Goal: Task Accomplishment & Management: Use online tool/utility

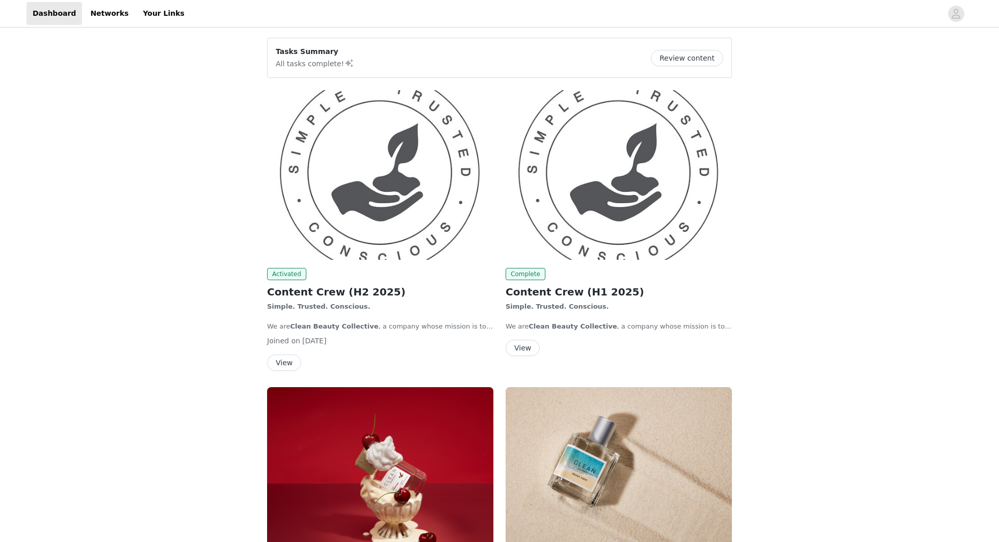
click at [392, 136] on img at bounding box center [380, 175] width 226 height 170
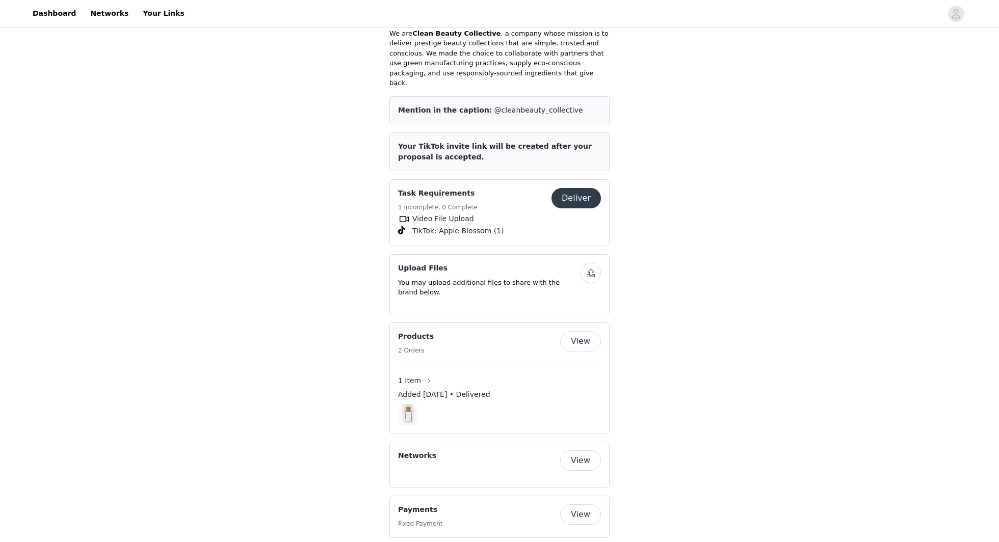
scroll to position [307, 0]
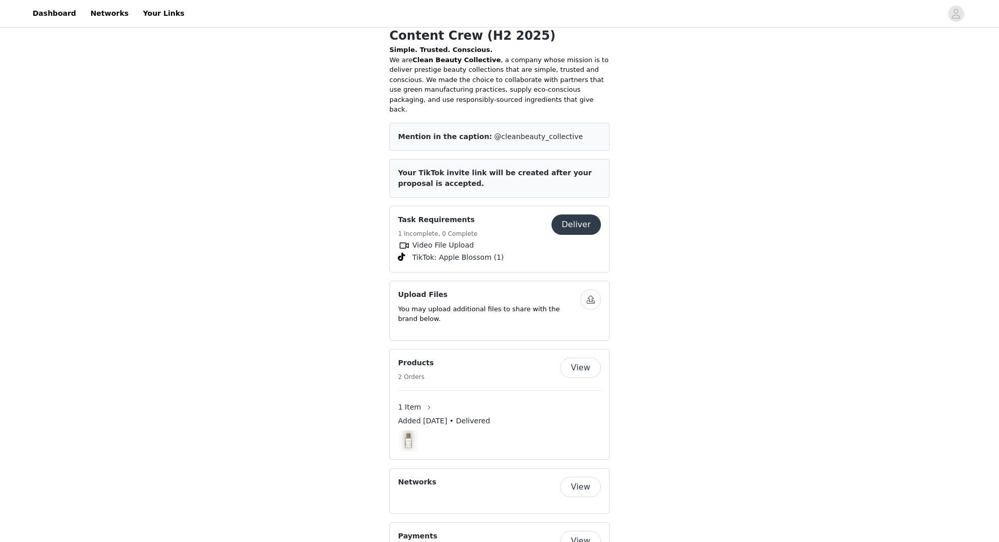
click at [572, 215] on button "Deliver" at bounding box center [576, 225] width 49 height 20
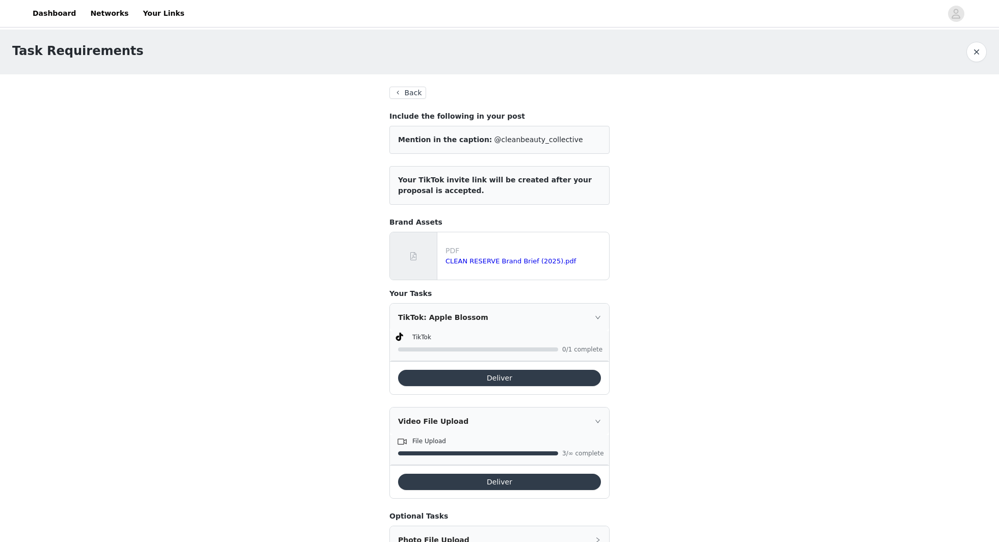
click at [531, 374] on button "Deliver" at bounding box center [499, 378] width 203 height 16
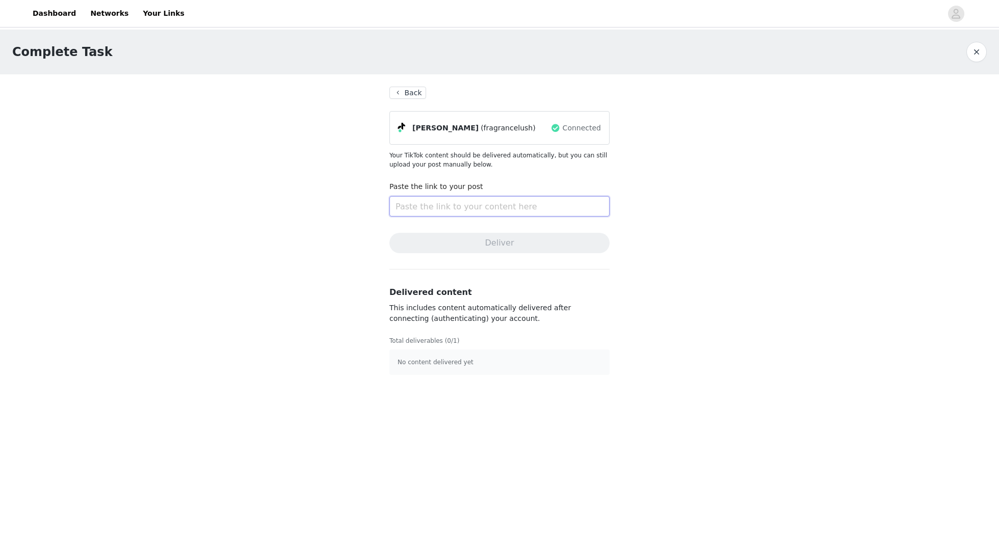
click at [479, 202] on input "text" at bounding box center [499, 206] width 220 height 20
paste input "https://www.tiktok.com/@fragrancelush/video/7555543100131740959"
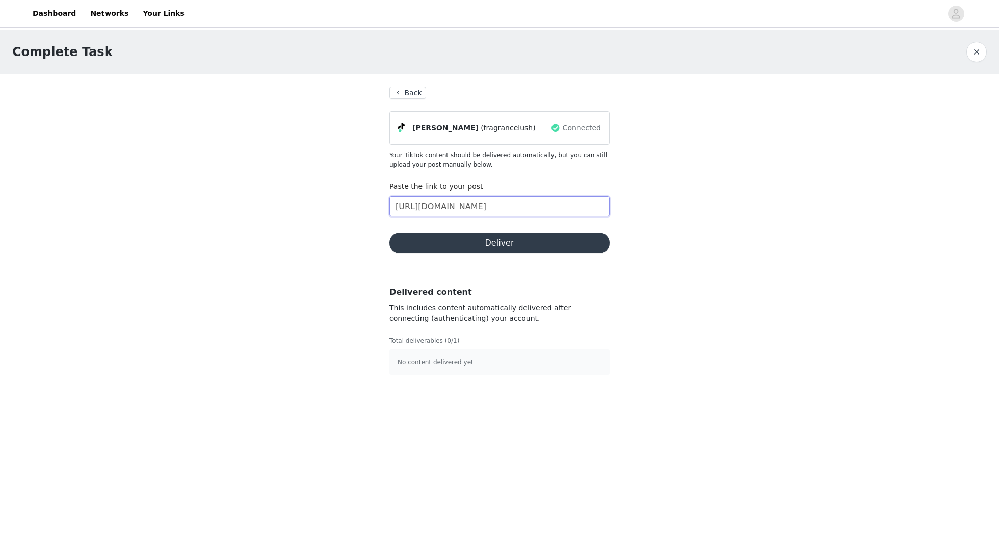
type input "https://www.tiktok.com/@fragrancelush/video/7555543100131740959"
click at [490, 241] on button "Deliver" at bounding box center [499, 243] width 220 height 20
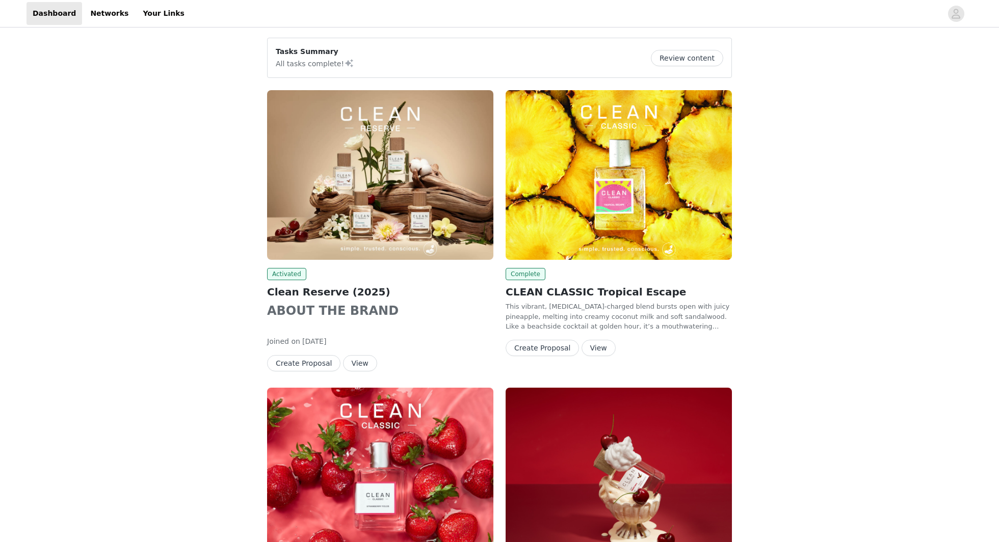
click at [402, 168] on img at bounding box center [380, 175] width 226 height 170
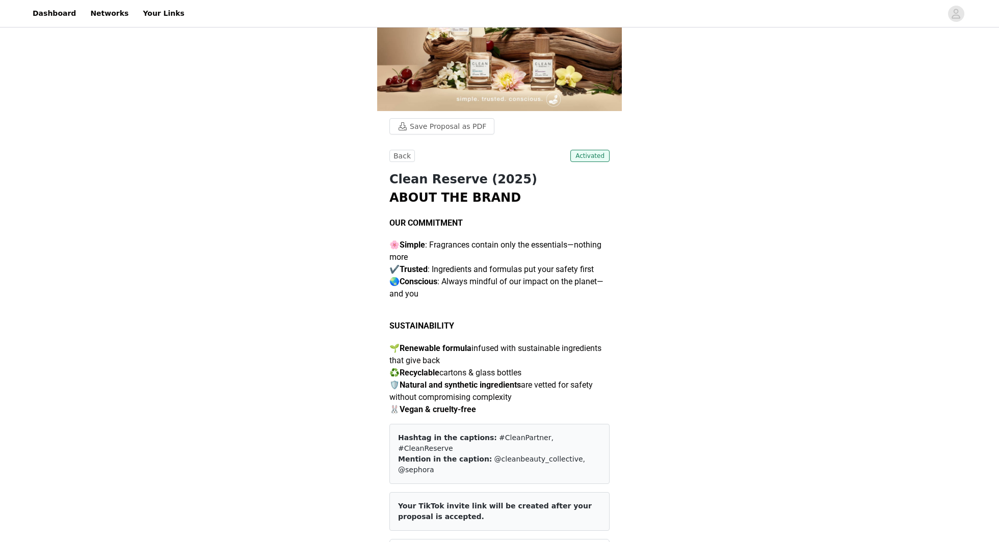
scroll to position [127, 0]
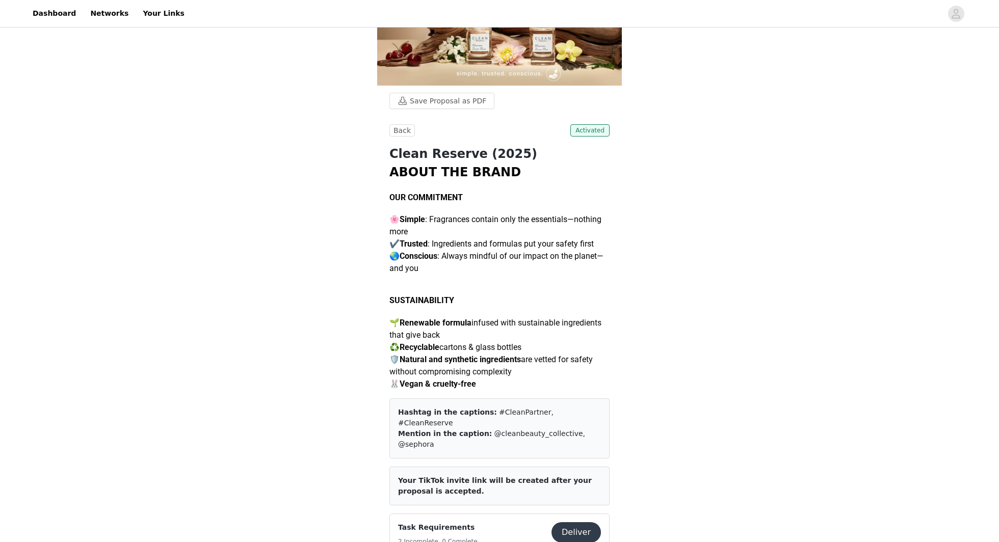
click at [580, 522] on button "Deliver" at bounding box center [576, 532] width 49 height 20
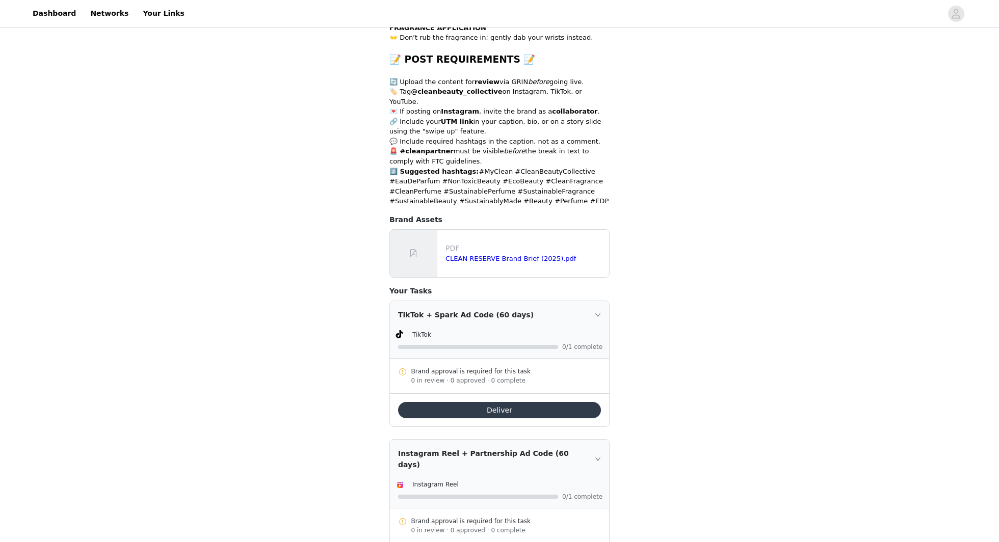
scroll to position [458, 0]
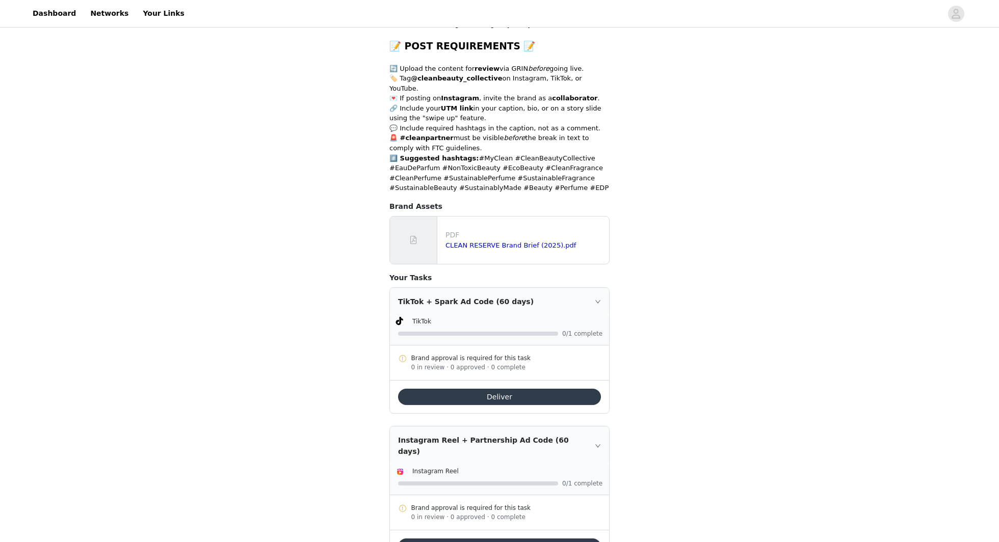
click at [504, 389] on button "Deliver" at bounding box center [499, 397] width 203 height 16
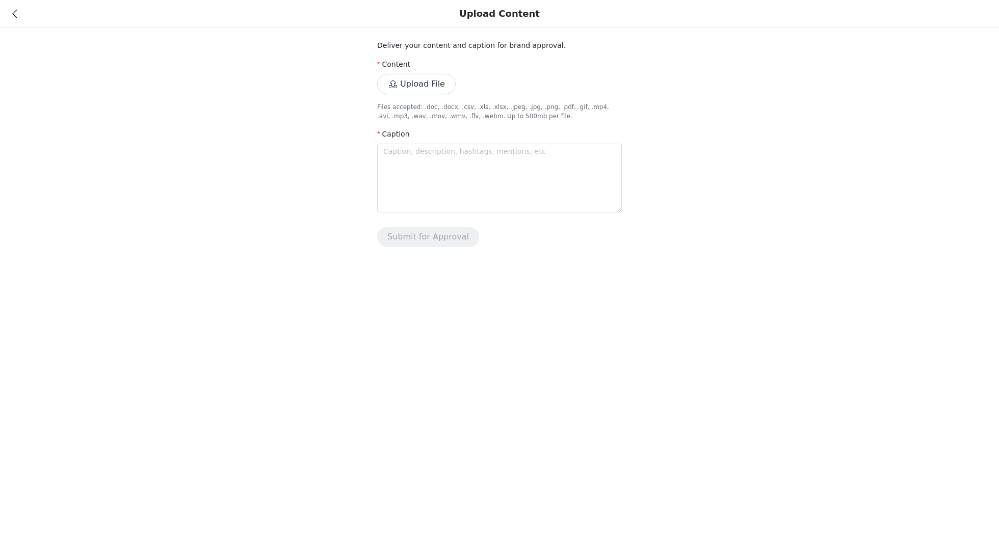
click at [16, 12] on icon at bounding box center [14, 13] width 5 height 7
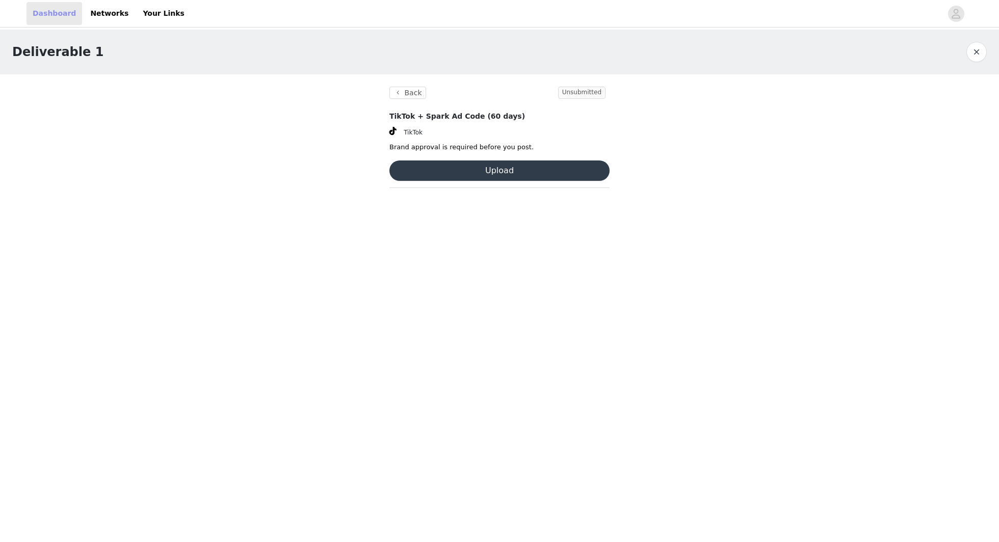
click at [49, 12] on link "Dashboard" at bounding box center [55, 13] width 56 height 23
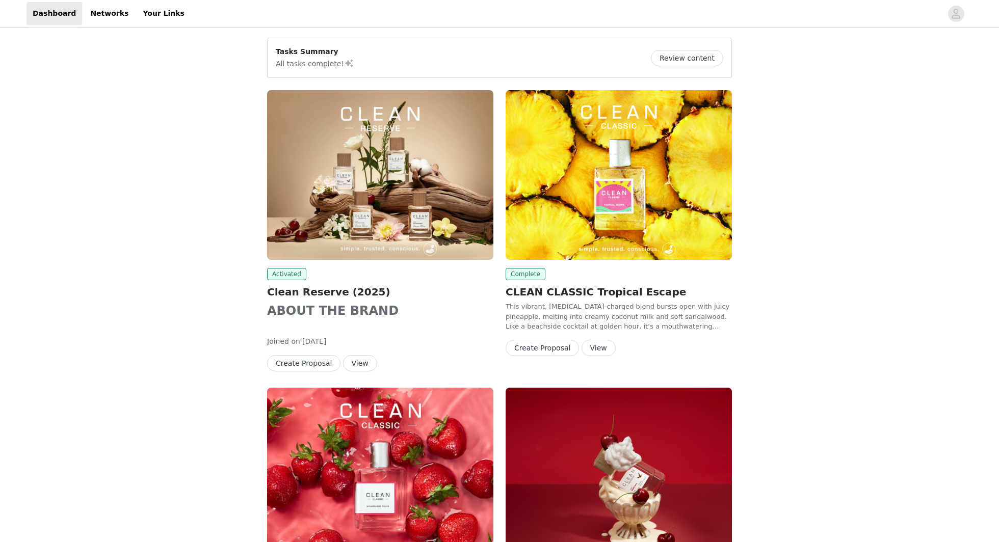
click at [348, 141] on img at bounding box center [380, 175] width 226 height 170
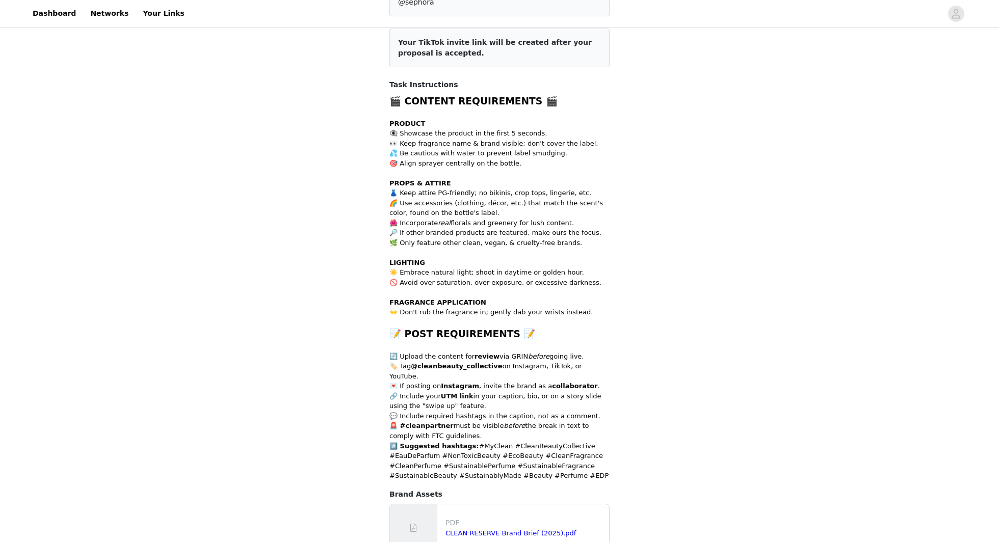
scroll to position [388, 0]
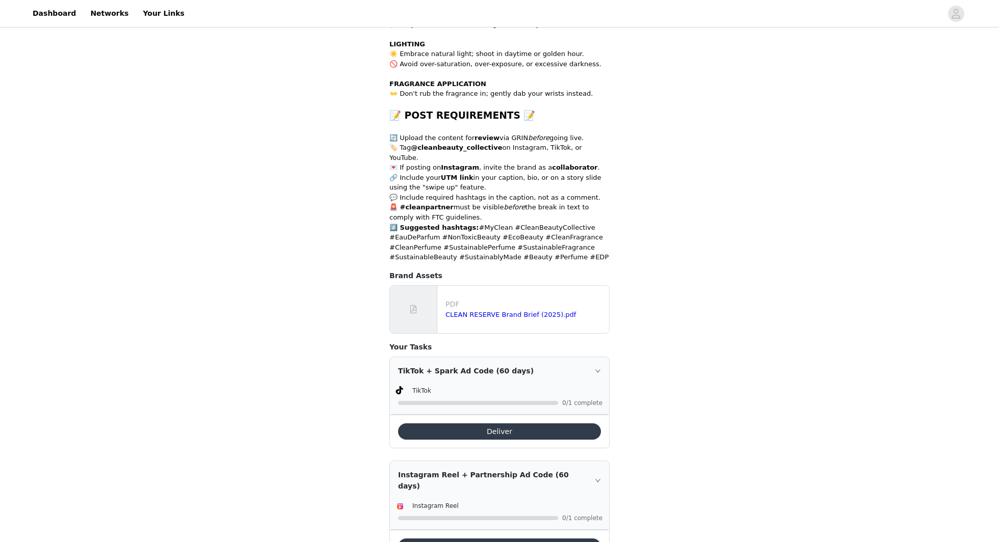
click at [548, 424] on button "Deliver" at bounding box center [499, 432] width 203 height 16
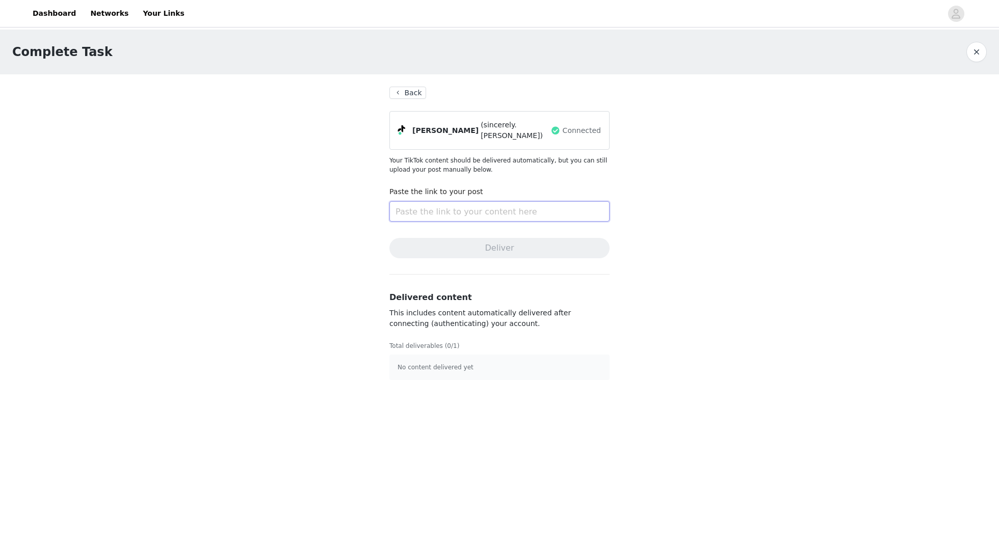
click at [478, 201] on input "text" at bounding box center [499, 211] width 220 height 20
paste input "https://www.tiktok.com/@sincerely.betty/video/7555507342612155678"
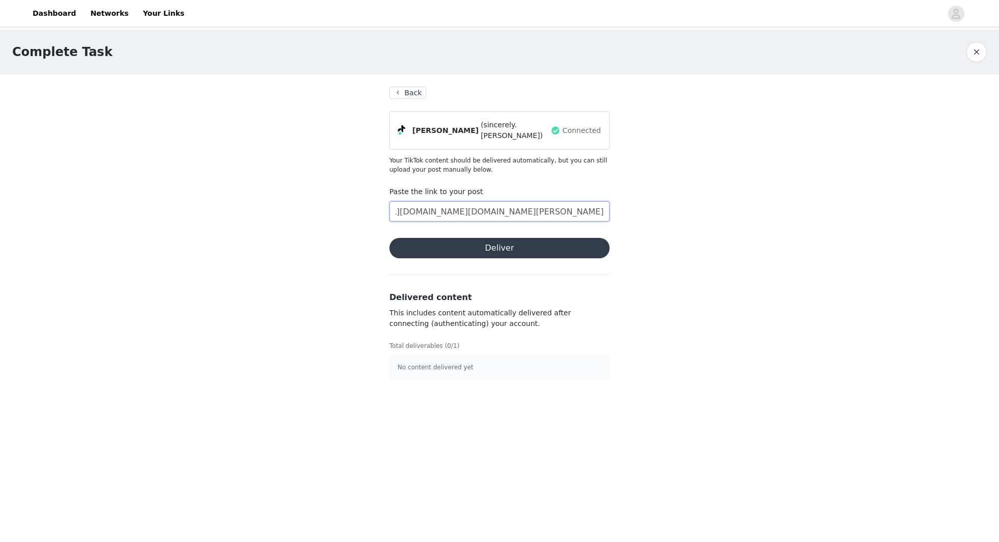
type input "https://www.tiktok.com/@sincerely.betty/video/7555507342612155678"
click at [487, 244] on button "Deliver" at bounding box center [499, 248] width 220 height 20
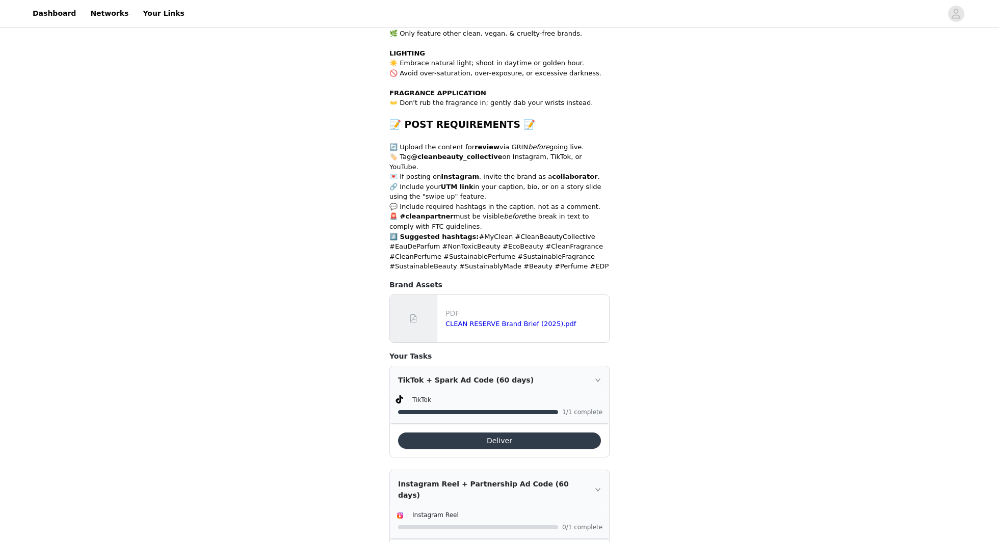
scroll to position [386, 0]
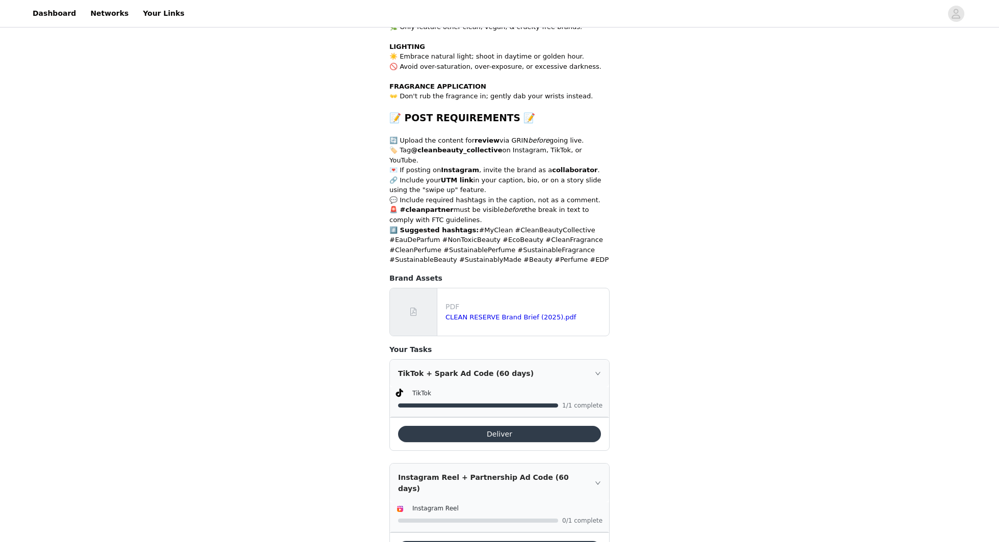
click at [475, 533] on div "Deliver" at bounding box center [499, 549] width 219 height 33
click at [471, 541] on button "Deliver" at bounding box center [499, 549] width 203 height 16
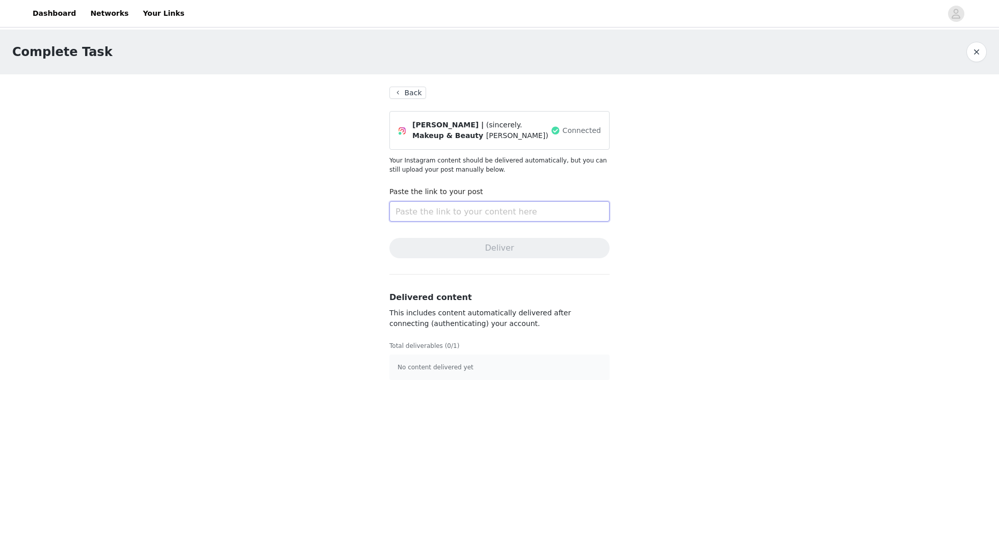
click at [468, 207] on input "text" at bounding box center [499, 211] width 220 height 20
paste input "https://www.instagram.com/p/DPMFTkDDrIk/"
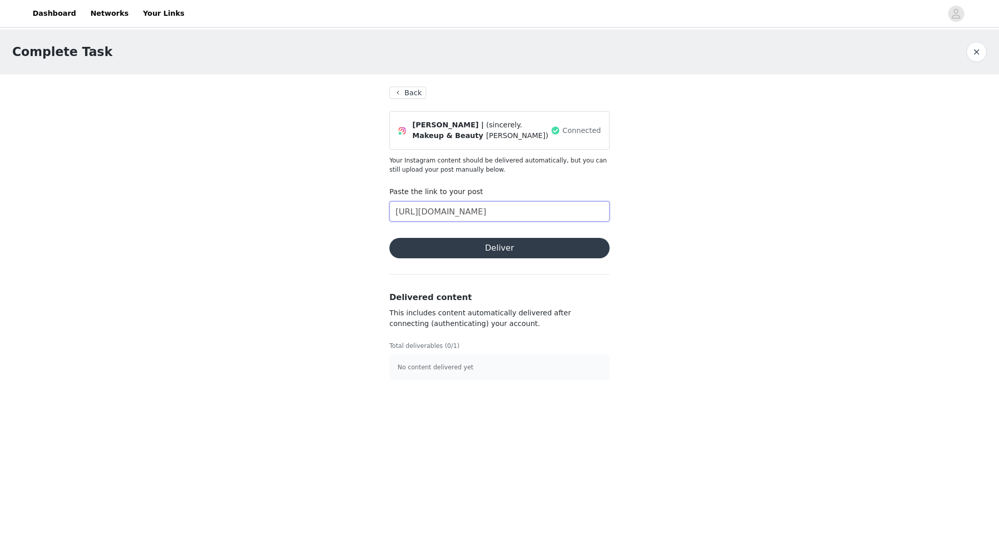
type input "https://www.instagram.com/p/DPMFTkDDrIk/"
click at [486, 246] on button "Deliver" at bounding box center [499, 248] width 220 height 20
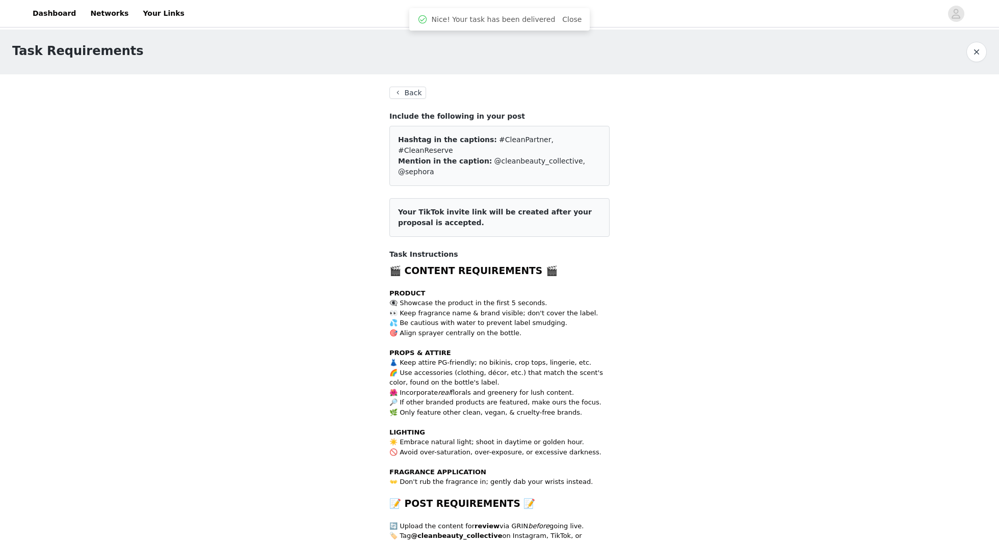
scroll to position [388, 0]
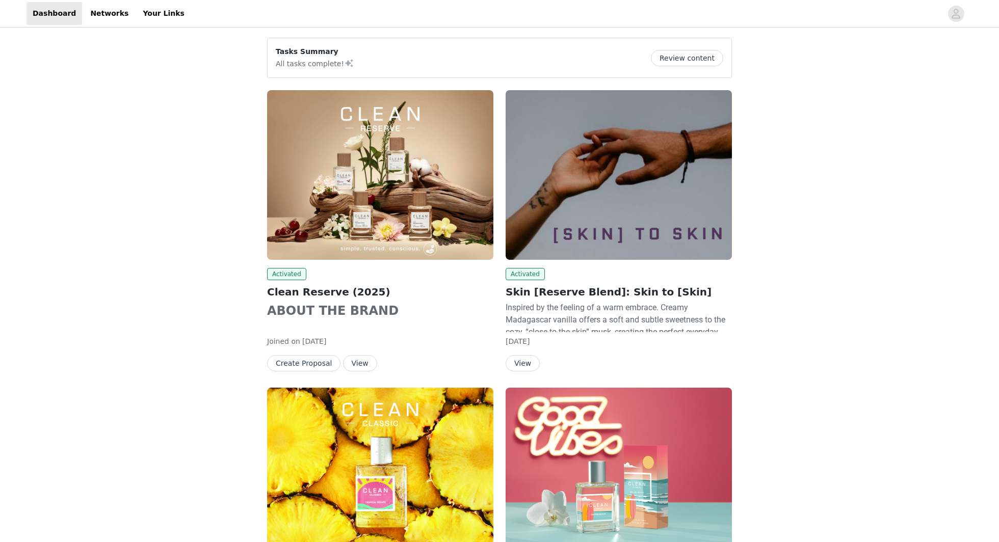
click at [450, 137] on img at bounding box center [380, 175] width 226 height 170
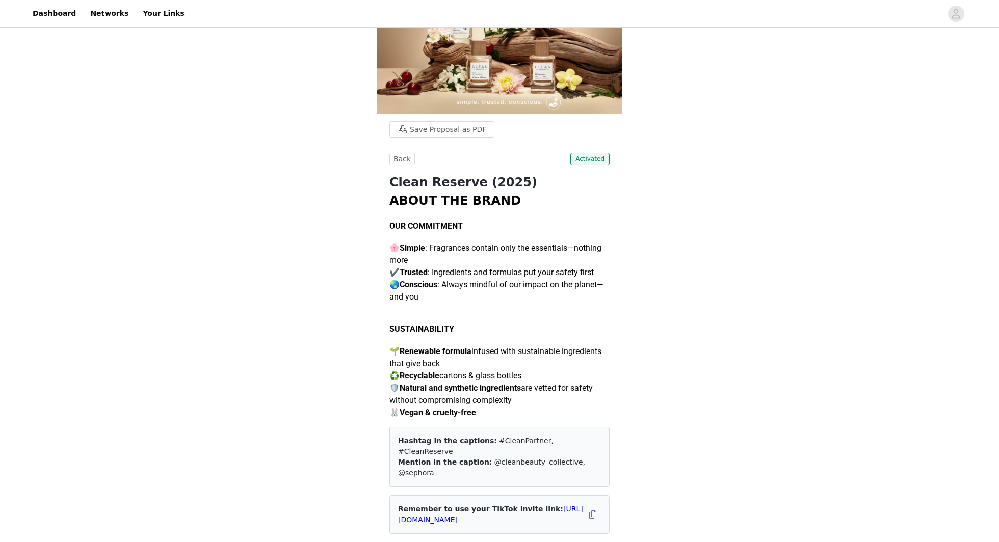
scroll to position [116, 0]
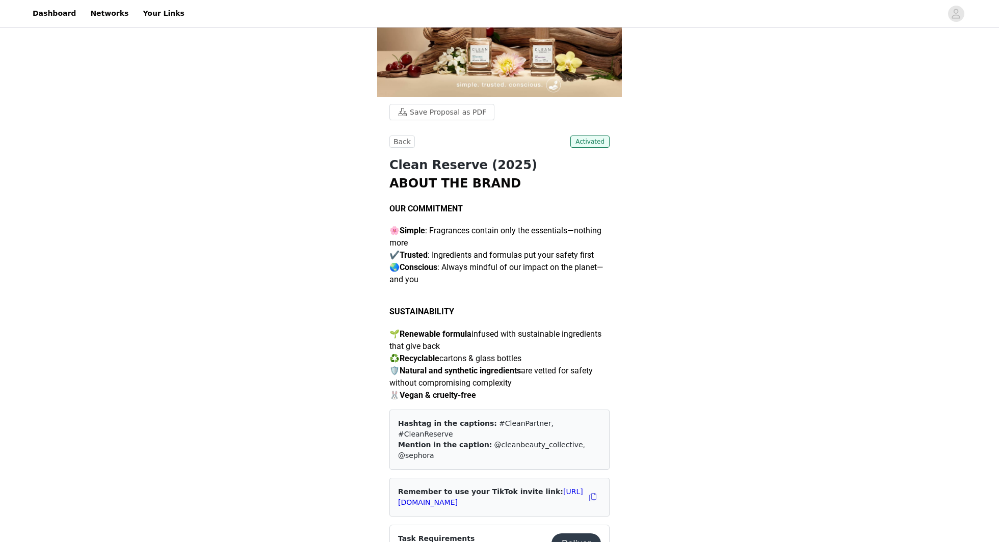
click at [568, 534] on button "Deliver" at bounding box center [576, 544] width 49 height 20
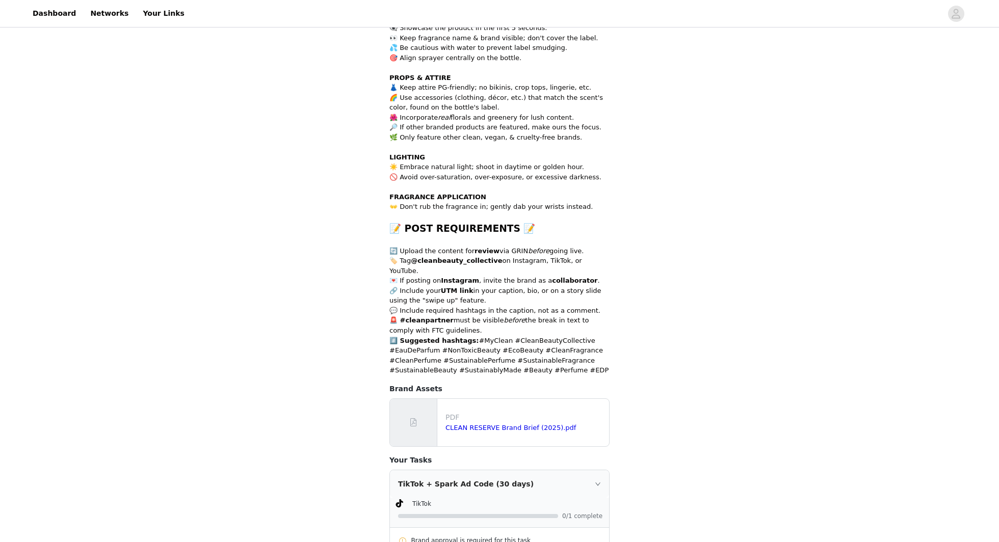
scroll to position [458, 0]
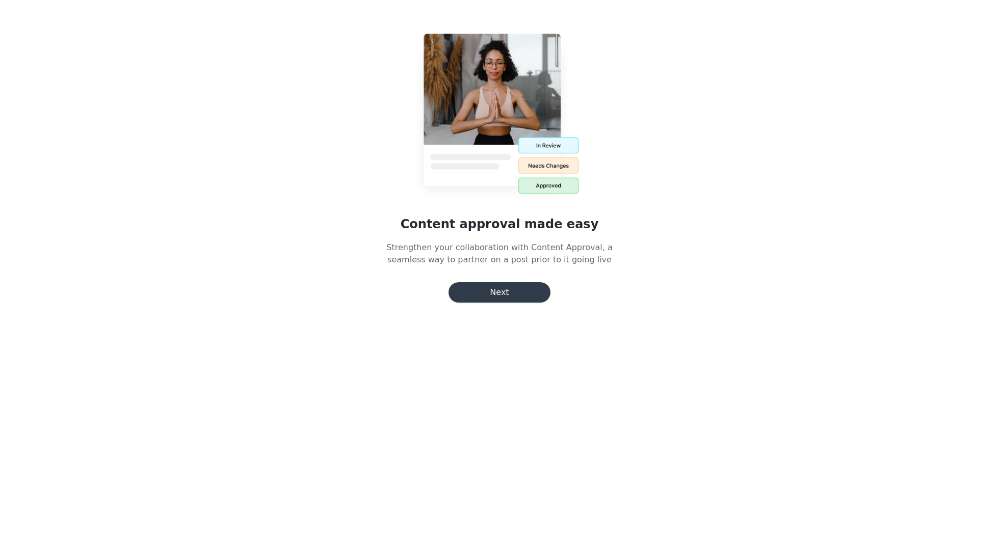
click at [496, 281] on div "Content approval made easy Strengthen your collaboration with Content Approval,…" at bounding box center [499, 157] width 331 height 291
click at [496, 294] on button "Next" at bounding box center [500, 292] width 102 height 20
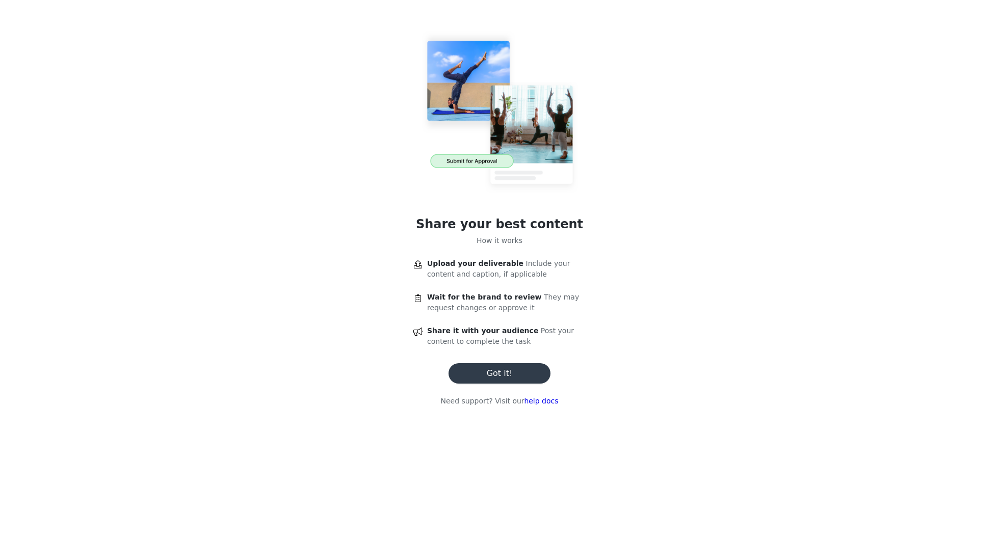
click at [504, 381] on button "Got it!" at bounding box center [500, 373] width 102 height 20
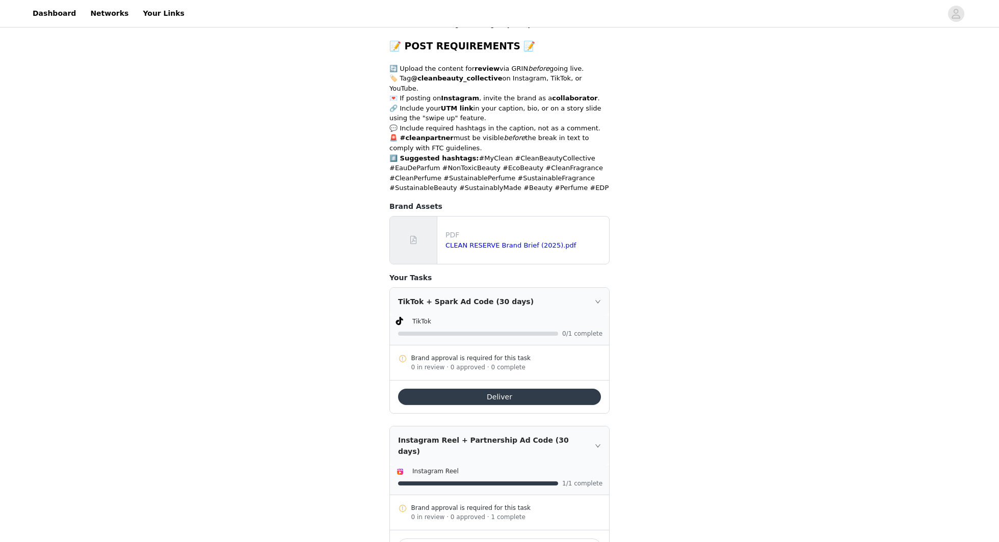
click at [502, 389] on button "Deliver" at bounding box center [499, 397] width 203 height 16
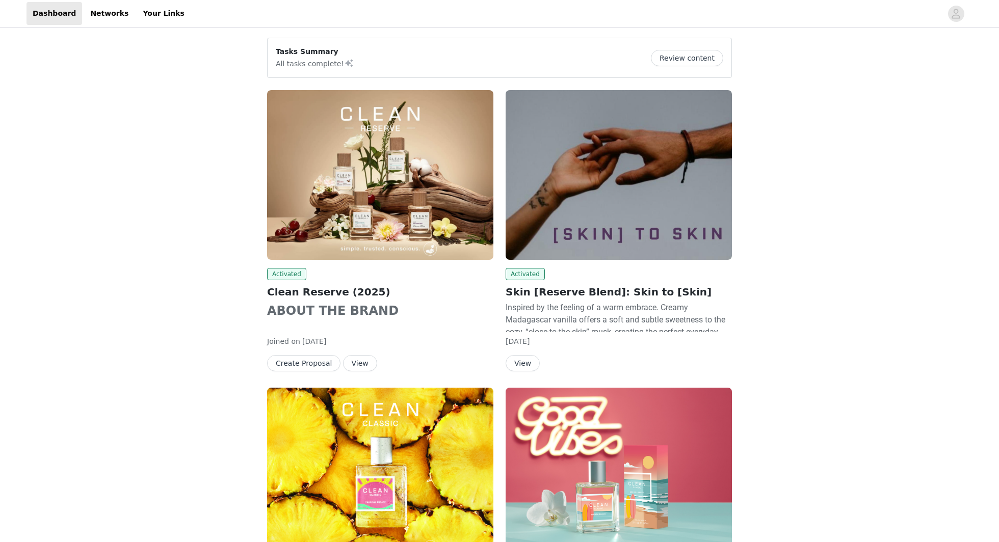
click at [363, 228] on img at bounding box center [380, 175] width 226 height 170
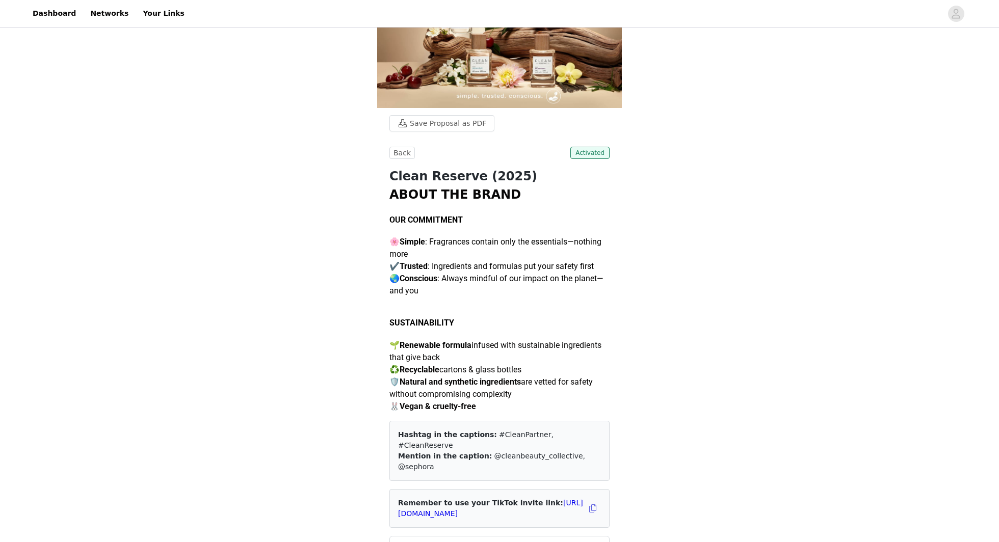
scroll to position [133, 0]
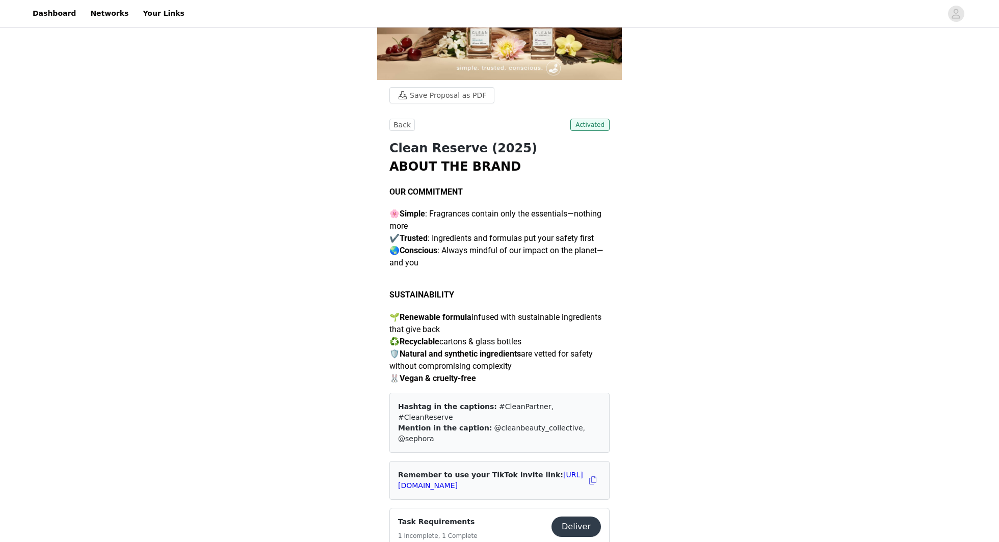
click at [579, 517] on button "Deliver" at bounding box center [576, 527] width 49 height 20
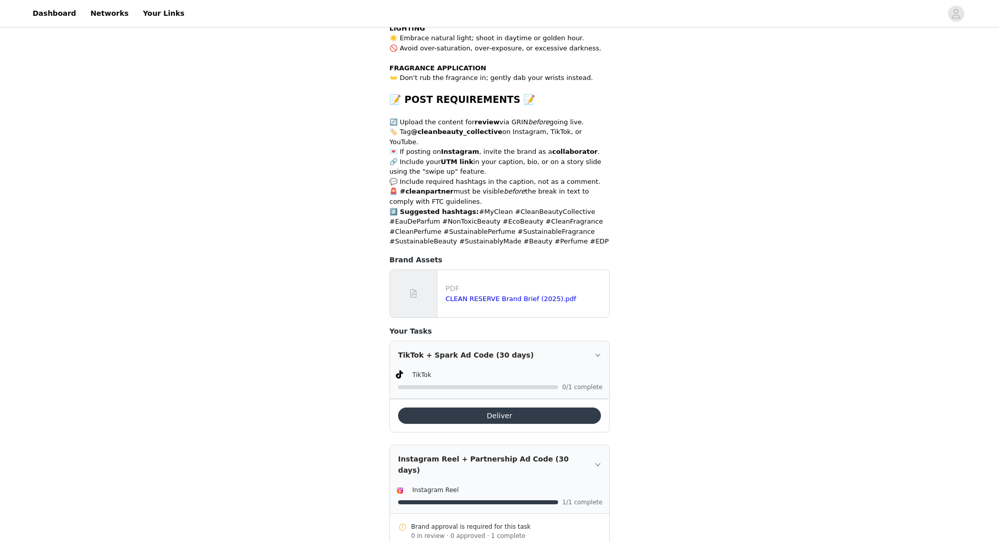
scroll to position [404, 0]
click at [538, 408] on button "Deliver" at bounding box center [499, 416] width 203 height 16
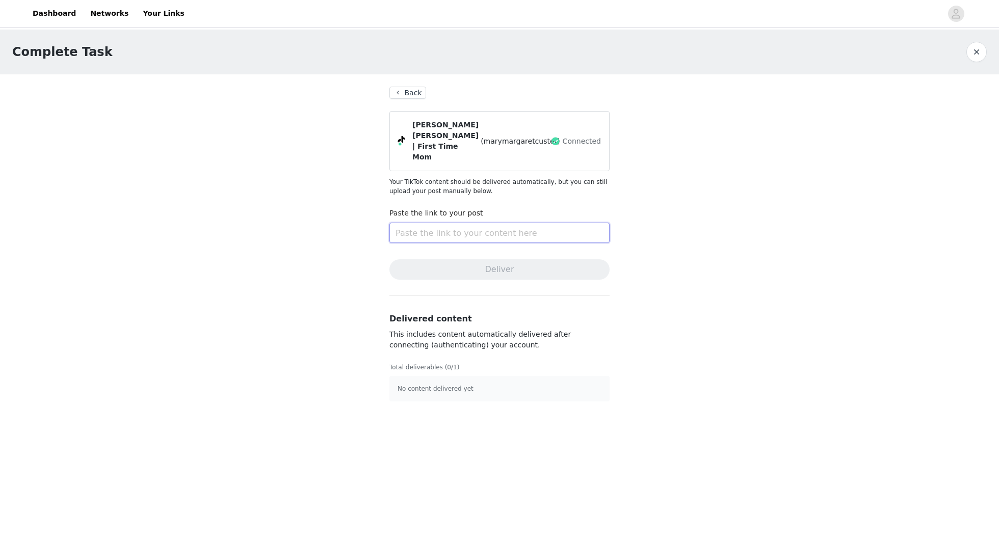
click at [501, 223] on input "text" at bounding box center [499, 233] width 220 height 20
paste input "https://www.tiktok.com/@marymargaretcuster/video/7555907630829505823"
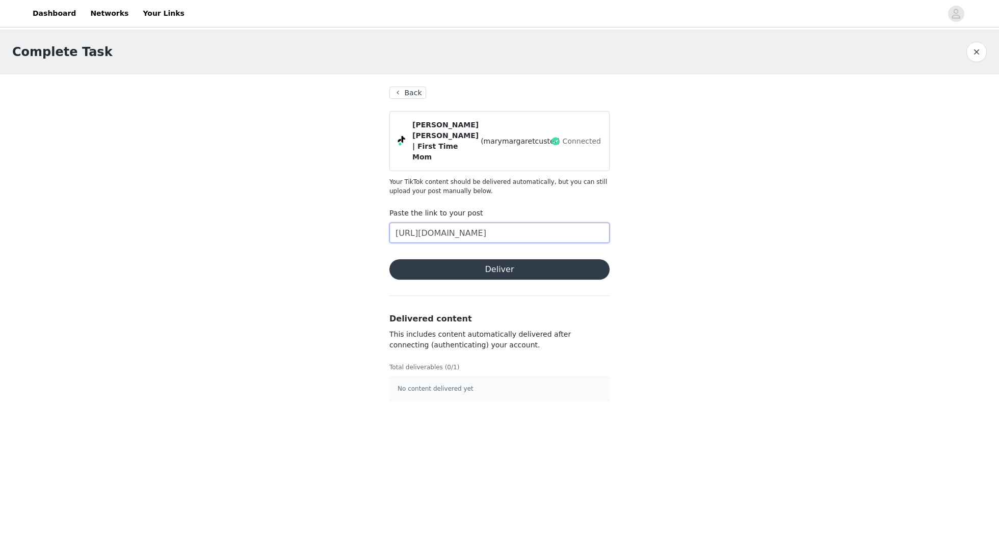
type input "https://www.tiktok.com/@marymargaretcuster/video/7555907630829505823"
click at [508, 259] on button "Deliver" at bounding box center [499, 269] width 220 height 20
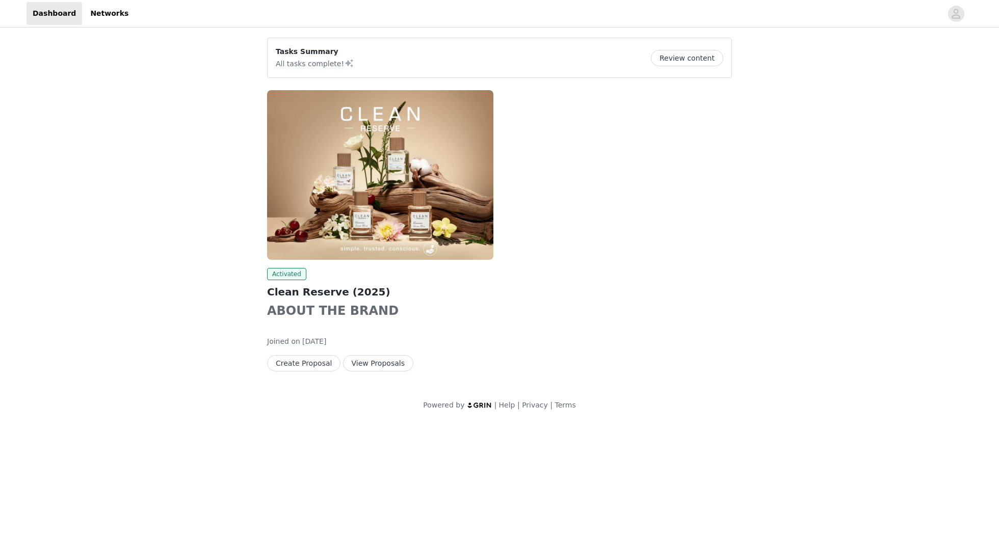
click at [424, 164] on img at bounding box center [380, 175] width 226 height 170
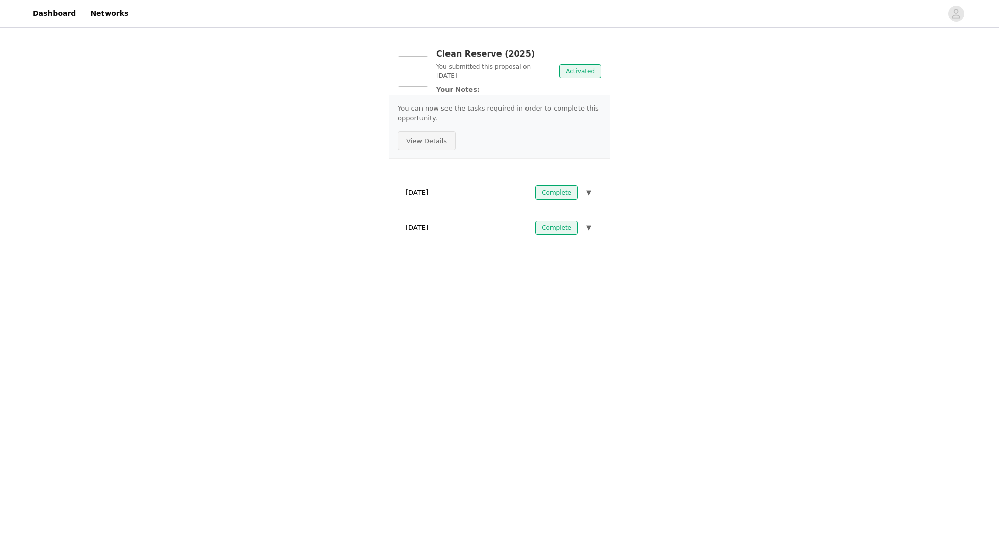
click at [436, 139] on button "View Details" at bounding box center [427, 141] width 58 height 19
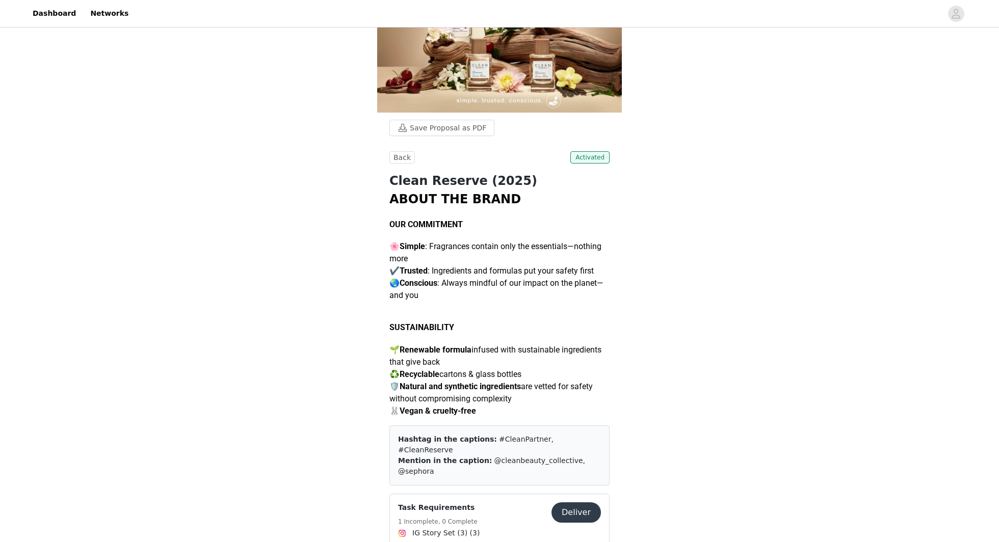
scroll to position [102, 0]
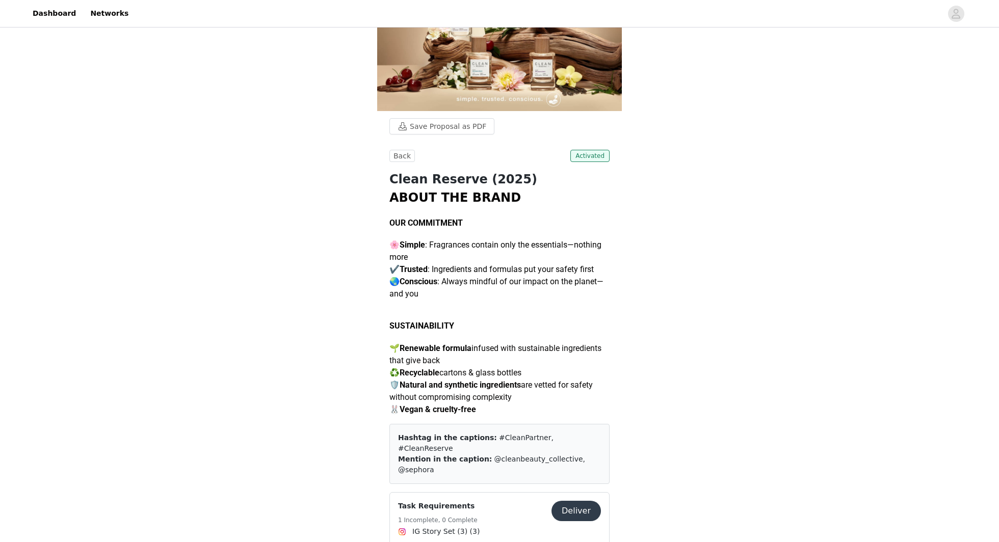
click at [582, 501] on button "Deliver" at bounding box center [576, 511] width 49 height 20
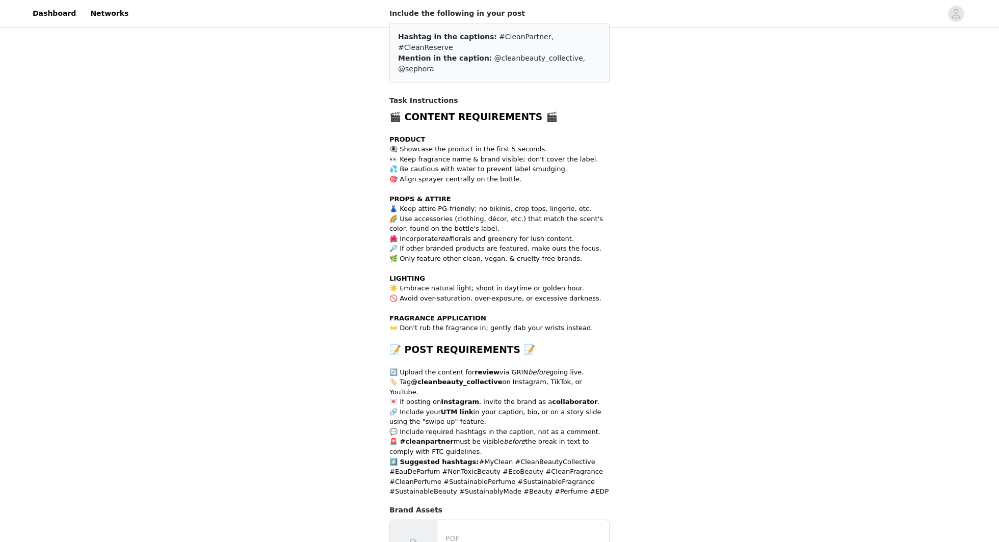
scroll to position [234, 0]
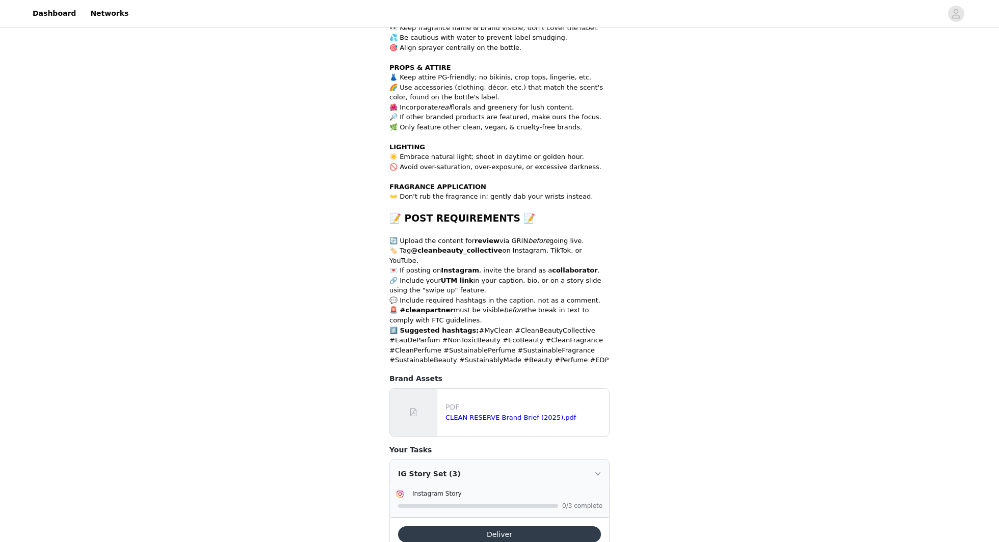
click at [491, 527] on button "Deliver" at bounding box center [499, 535] width 203 height 16
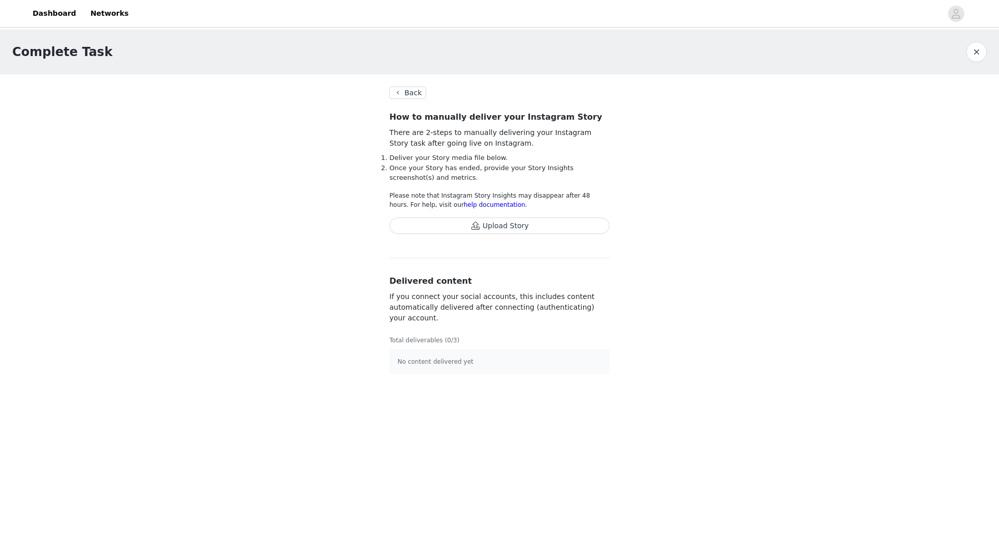
click at [536, 227] on button "Upload Story" at bounding box center [499, 226] width 220 height 16
click at [531, 225] on button "Upload Story" at bounding box center [499, 226] width 220 height 16
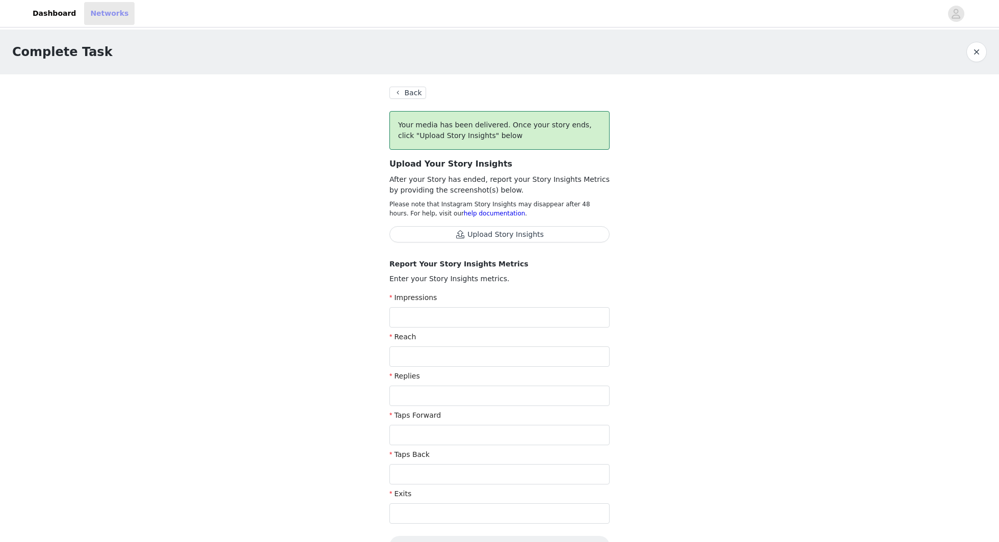
click at [103, 15] on link "Networks" at bounding box center [109, 13] width 50 height 23
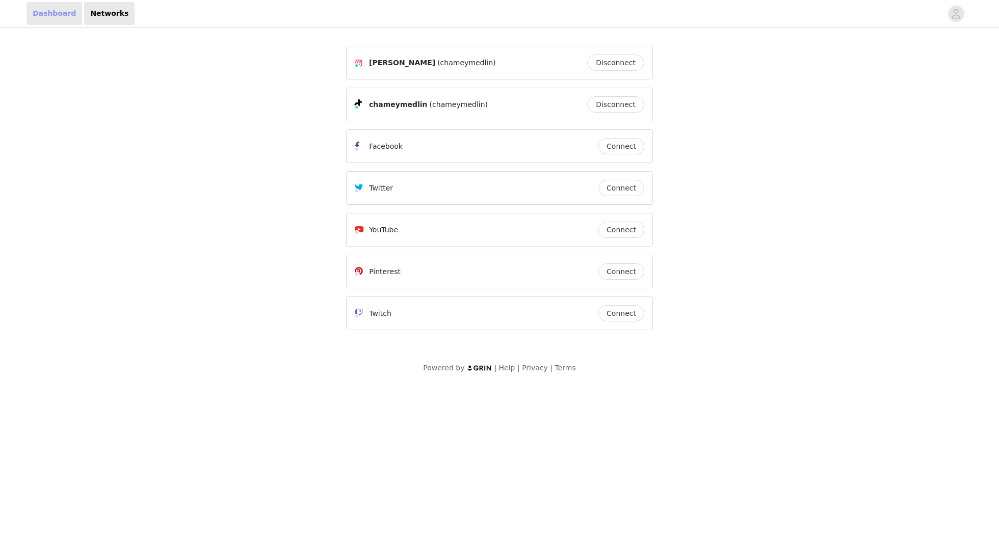
click at [51, 17] on link "Dashboard" at bounding box center [55, 13] width 56 height 23
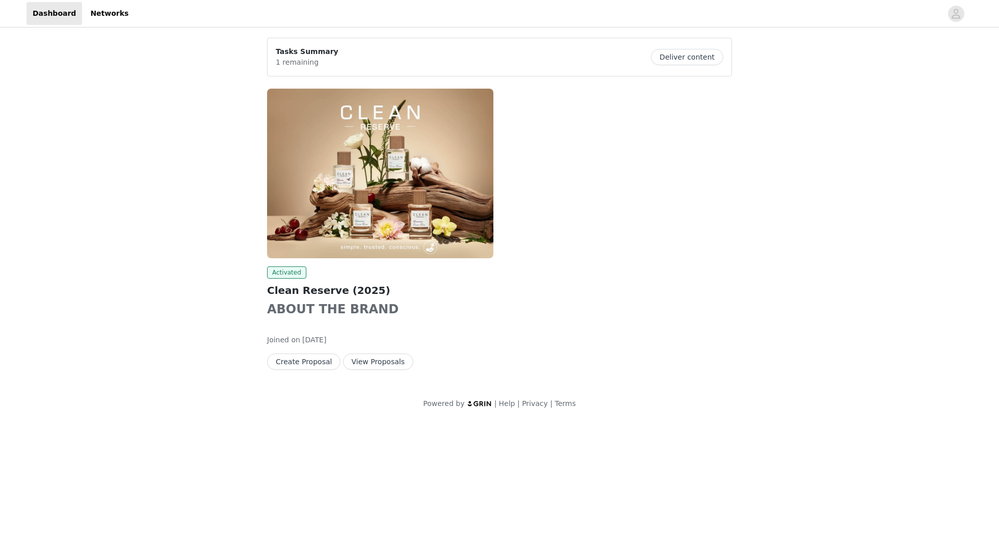
click at [333, 176] on img at bounding box center [380, 174] width 226 height 170
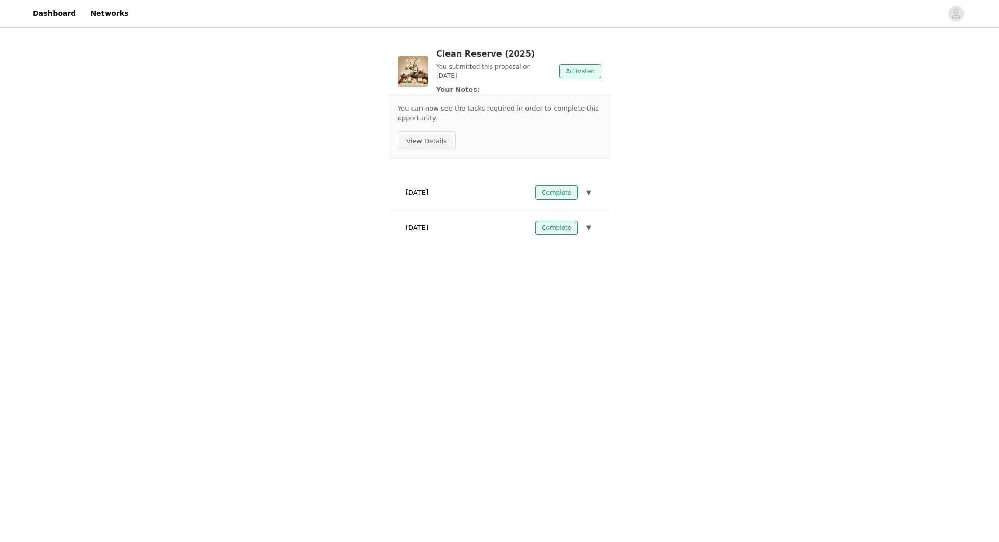
click at [435, 136] on button "View Details" at bounding box center [427, 141] width 58 height 19
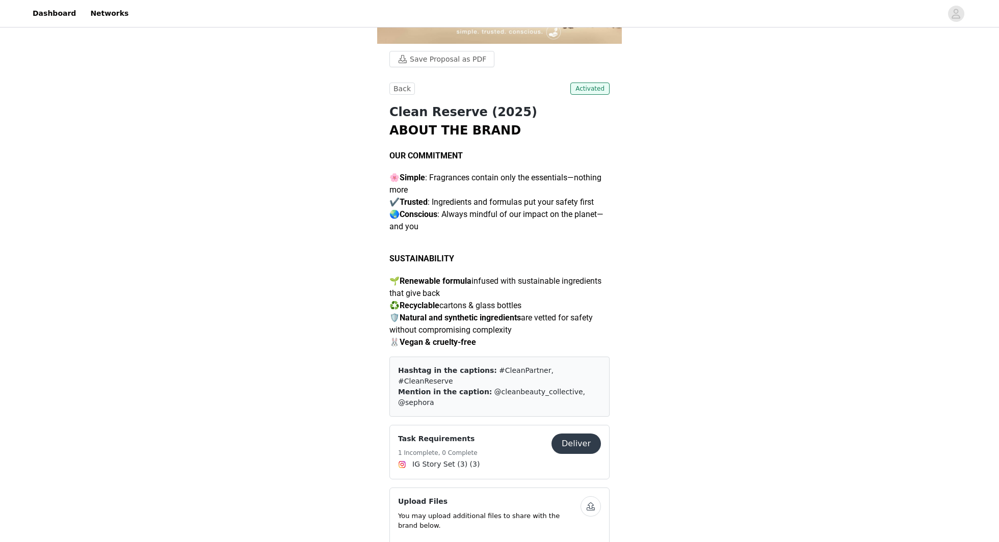
scroll to position [202, 0]
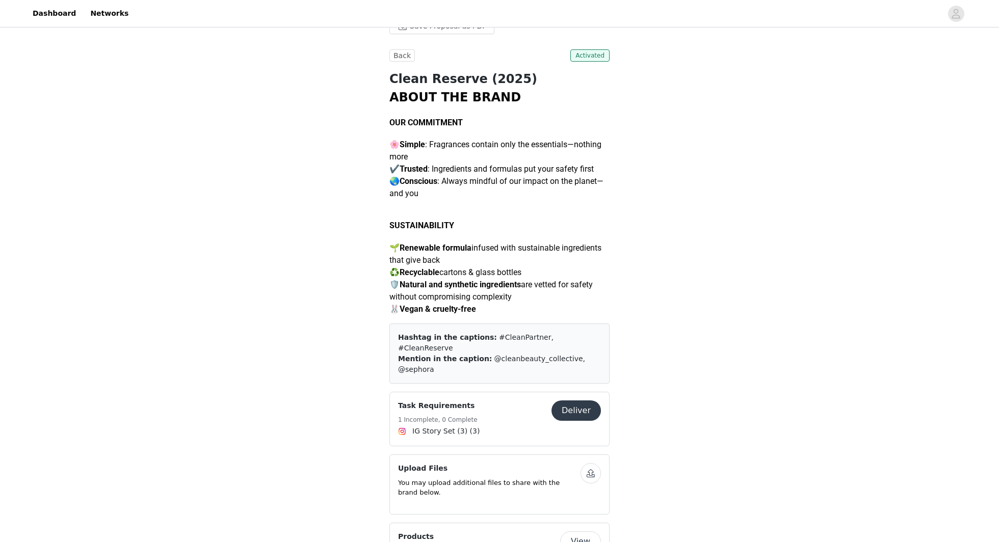
click at [564, 401] on button "Deliver" at bounding box center [576, 411] width 49 height 20
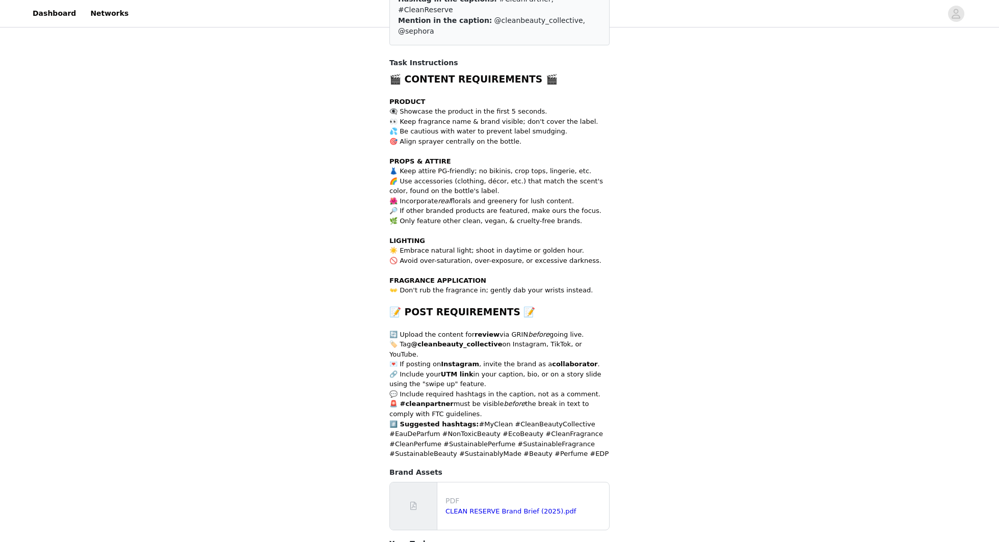
scroll to position [234, 0]
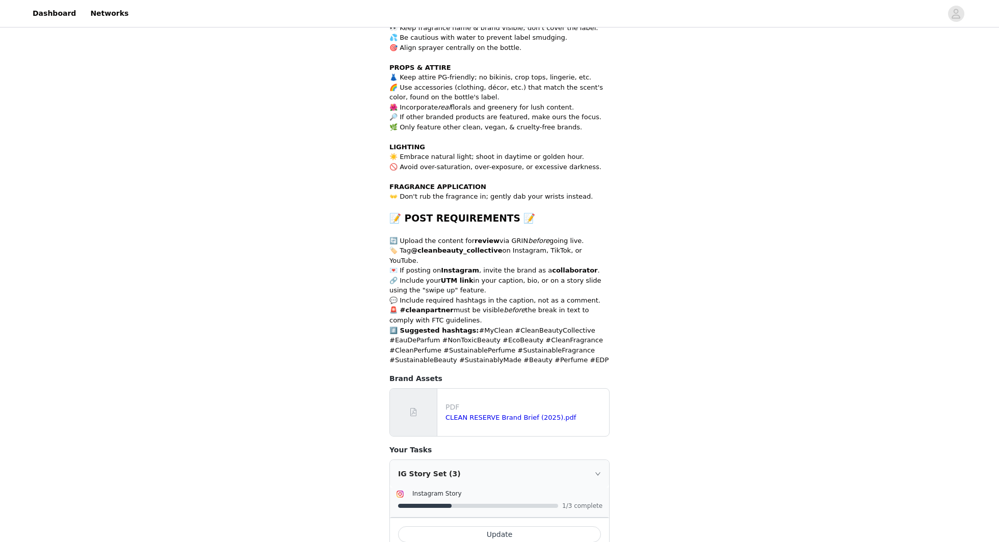
click at [493, 527] on button "Update" at bounding box center [499, 535] width 203 height 16
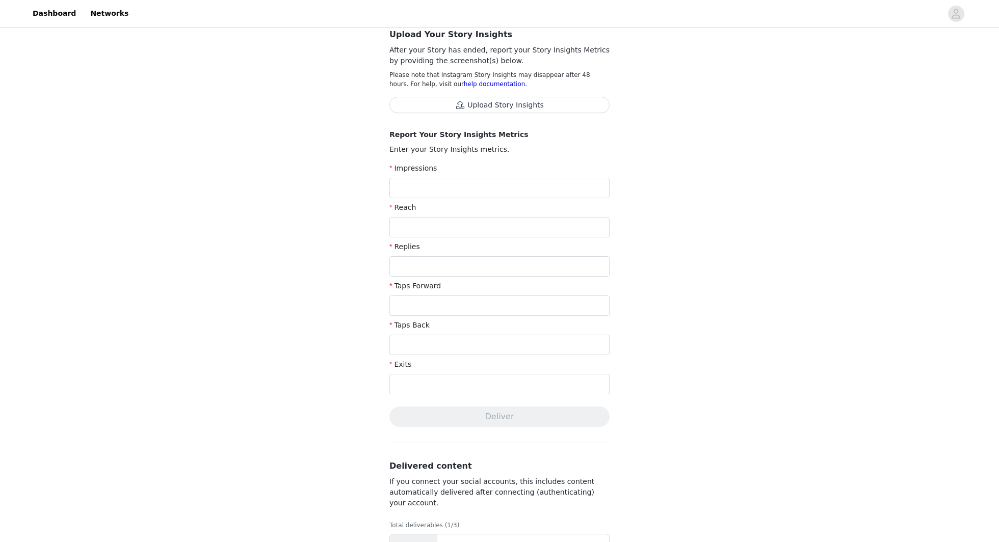
scroll to position [214, 0]
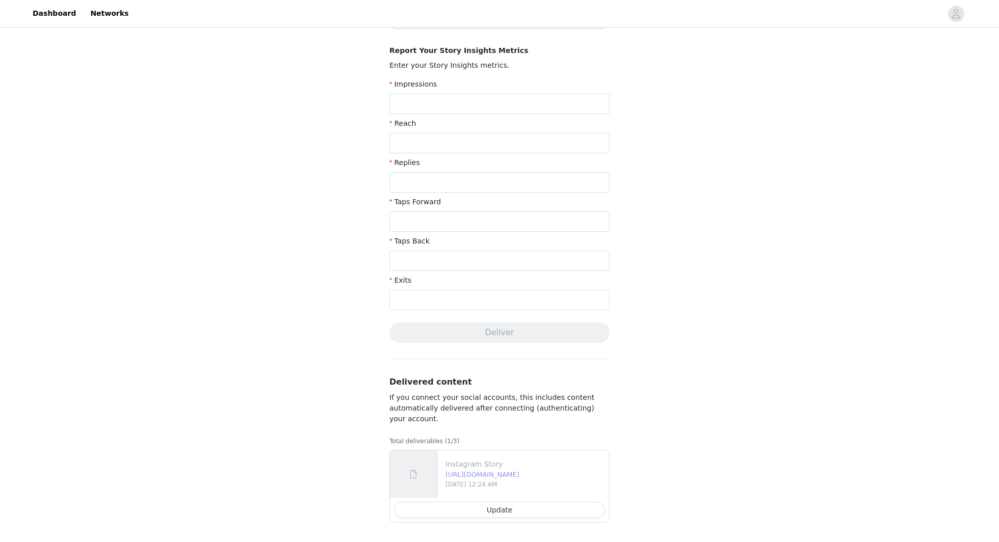
click at [501, 471] on link "[URL][DOMAIN_NAME]" at bounding box center [483, 475] width 74 height 8
click at [567, 466] on p "Instagram Story" at bounding box center [526, 464] width 160 height 11
click at [546, 512] on button "Update" at bounding box center [499, 510] width 211 height 16
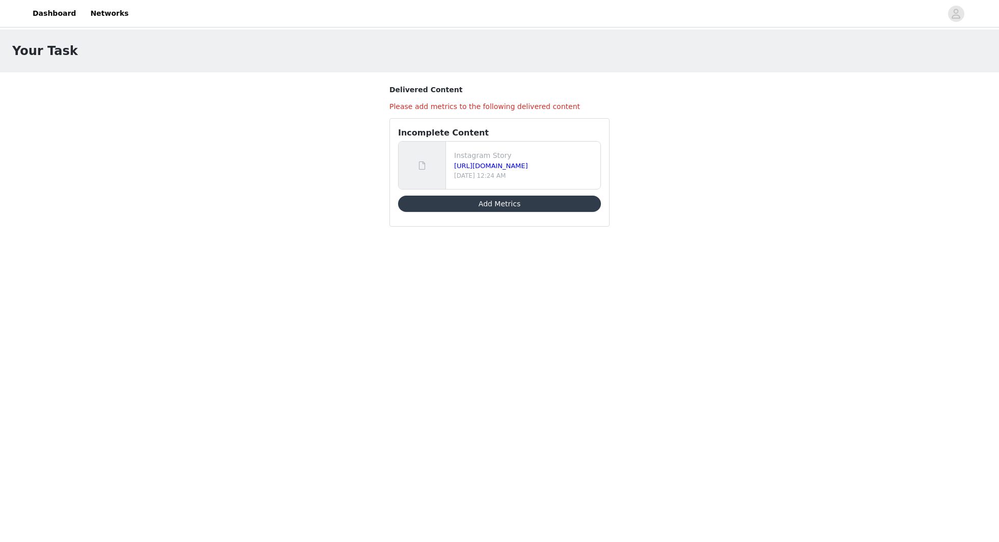
click at [505, 246] on section "Delivered Content Please add metrics to the following delivered content Incompl…" at bounding box center [499, 161] width 245 height 179
click at [60, 15] on link "Dashboard" at bounding box center [55, 13] width 56 height 23
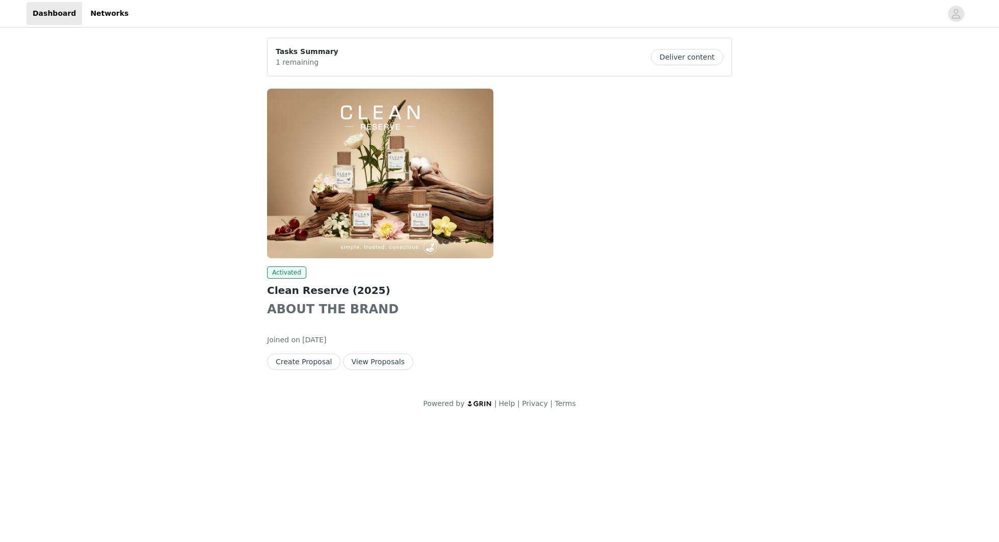
click at [354, 125] on img at bounding box center [380, 174] width 226 height 170
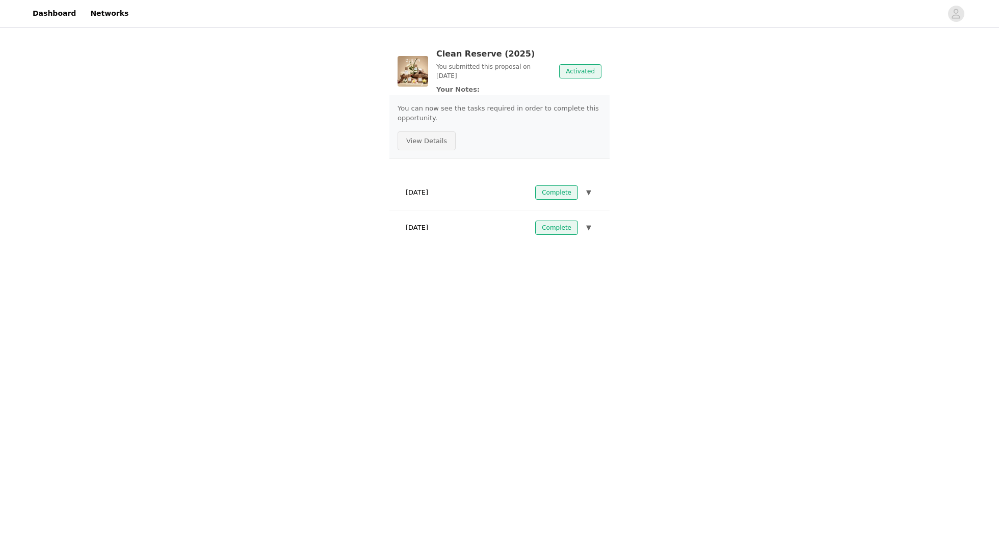
click at [433, 143] on button "View Details" at bounding box center [427, 141] width 58 height 19
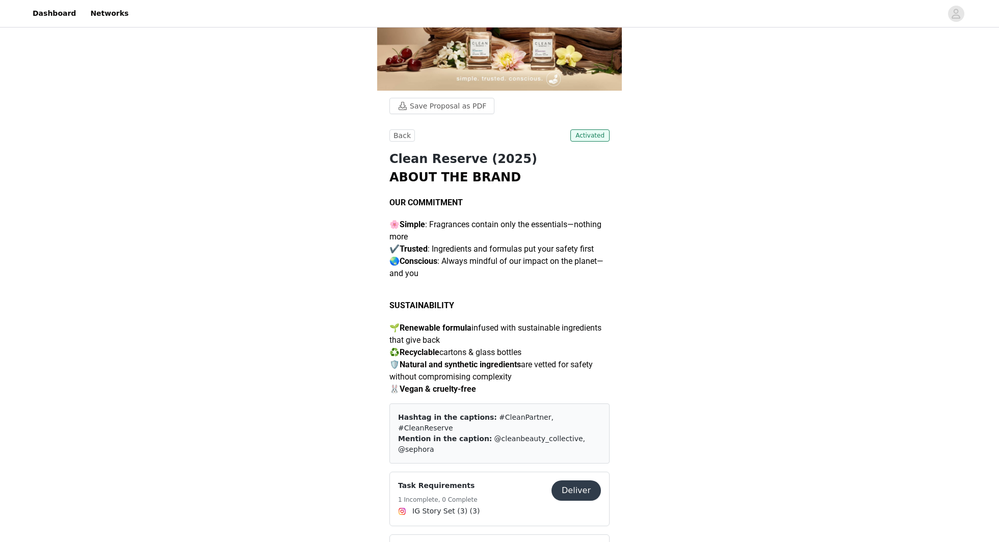
scroll to position [184, 0]
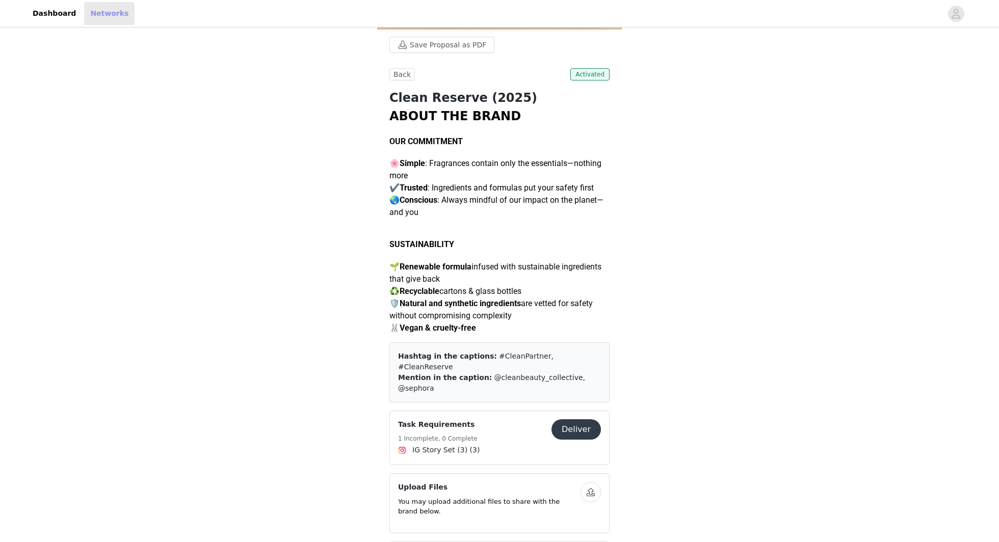
click at [107, 20] on link "Networks" at bounding box center [109, 13] width 50 height 23
